Goal: Task Accomplishment & Management: Use online tool/utility

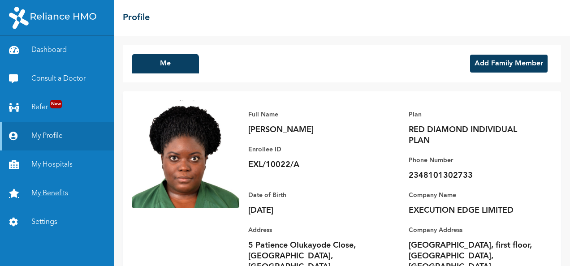
click at [56, 194] on link "My Benefits" at bounding box center [57, 193] width 114 height 29
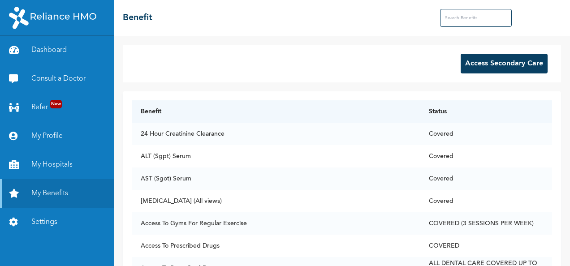
click at [489, 60] on button "Access Secondary Care" at bounding box center [503, 64] width 87 height 20
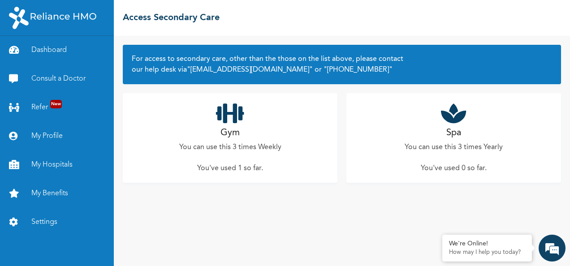
click at [251, 122] on div "Gym You can use this 3 times Weekly You've used 1 so far ." at bounding box center [230, 138] width 215 height 90
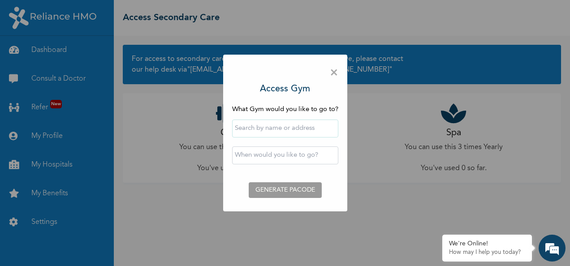
click at [263, 124] on input "text" at bounding box center [285, 129] width 106 height 18
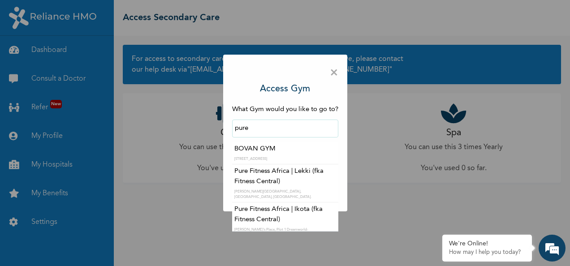
type input "Pure Fitness Africa | Lekki (fka Fitness Central)"
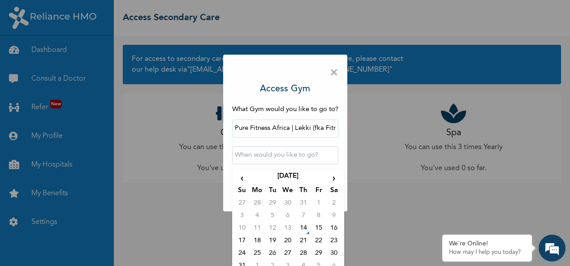
click at [259, 153] on input "text" at bounding box center [285, 155] width 106 height 18
click at [304, 233] on td "14" at bounding box center [303, 229] width 15 height 13
type input "[DATE] 12:00 AM"
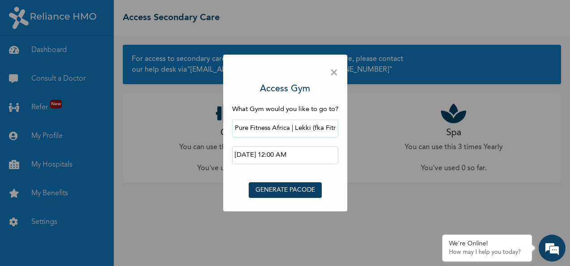
click at [286, 189] on button "GENERATE PACODE" at bounding box center [285, 190] width 73 height 16
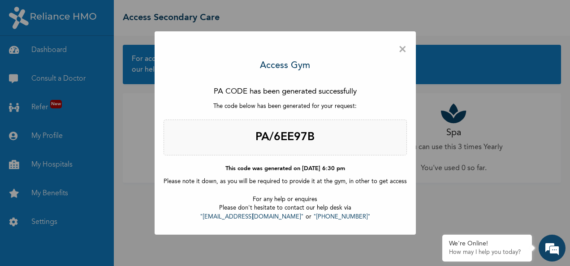
click at [399, 53] on span "×" at bounding box center [402, 49] width 9 height 19
